Goal: Task Accomplishment & Management: Use online tool/utility

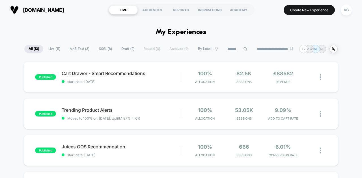
click at [81, 49] on span "A/B Test ( 3 )" at bounding box center [79, 49] width 28 height 8
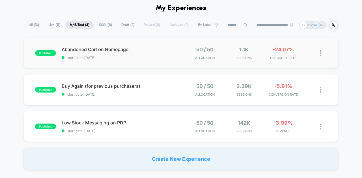
scroll to position [24, 0]
click at [51, 21] on span "Live ( 11 )" at bounding box center [54, 25] width 20 height 8
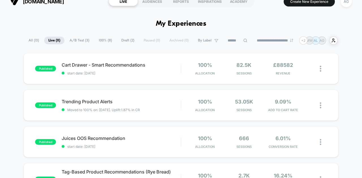
scroll to position [0, 0]
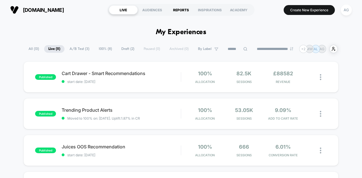
click at [180, 9] on div "REPORTS" at bounding box center [180, 9] width 29 height 9
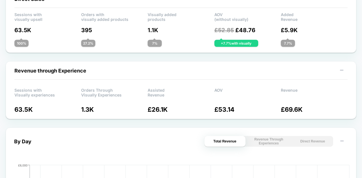
scroll to position [136, 0]
click at [260, 139] on button "Revenue Through Experiences" at bounding box center [268, 141] width 41 height 11
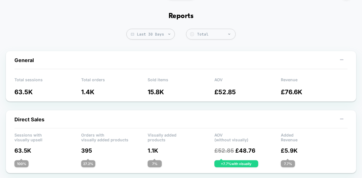
scroll to position [0, 0]
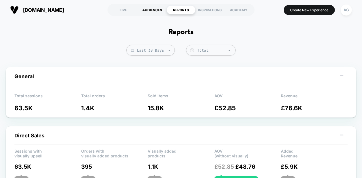
click at [151, 8] on div "AUDIENCES" at bounding box center [152, 9] width 29 height 9
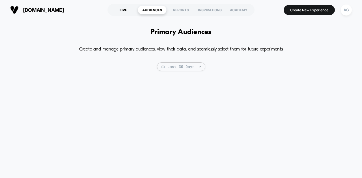
click at [121, 9] on div "LIVE" at bounding box center [123, 9] width 29 height 9
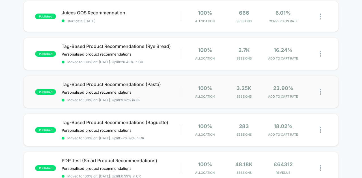
scroll to position [113, 0]
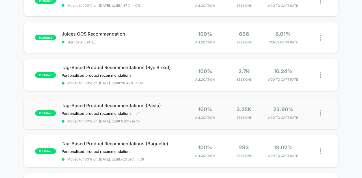
drag, startPoint x: 112, startPoint y: 106, endPoint x: 83, endPoint y: 104, distance: 29.2
click at [83, 104] on span "Tag-Based Product Recommendations (Pasta)" at bounding box center [121, 106] width 119 height 6
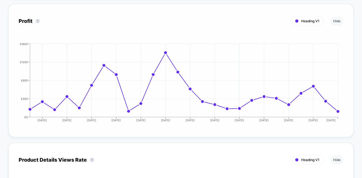
scroll to position [678, 0]
